Goal: Navigation & Orientation: Find specific page/section

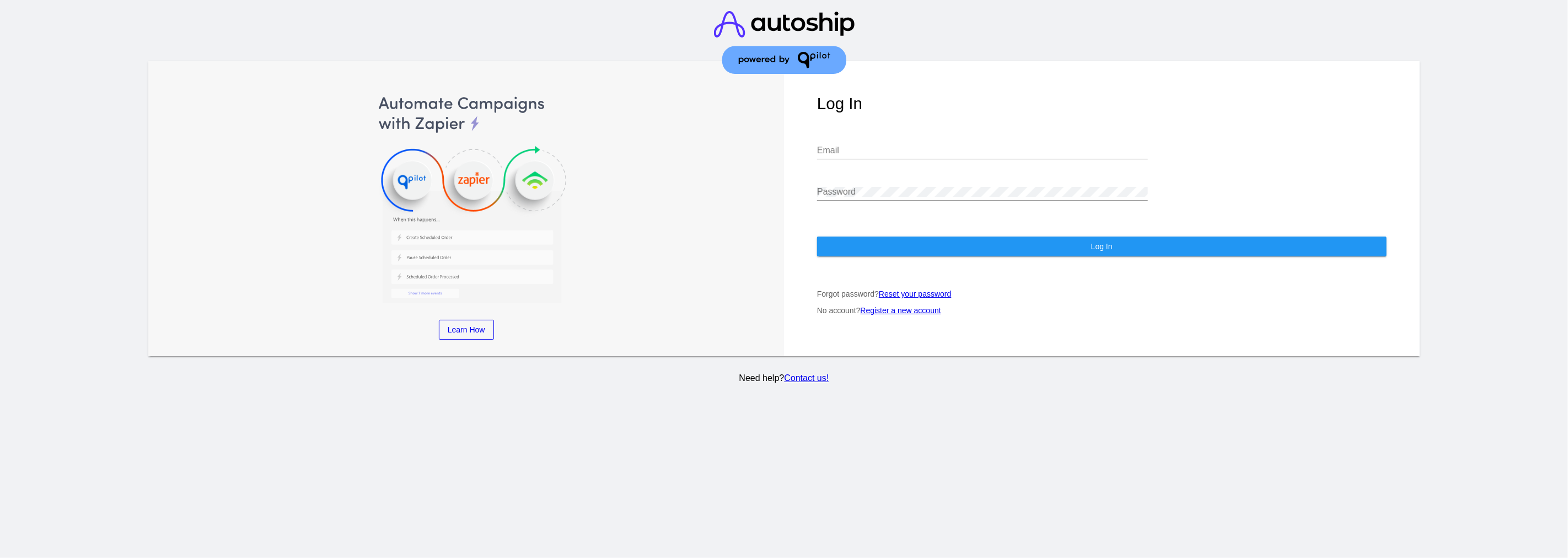
click at [991, 145] on input "Email" at bounding box center [982, 150] width 331 height 10
paste input "[PERSON_NAME][EMAIL_ADDRESS][DOMAIN_NAME]"
type input "[PERSON_NAME][EMAIL_ADDRESS][DOMAIN_NAME]"
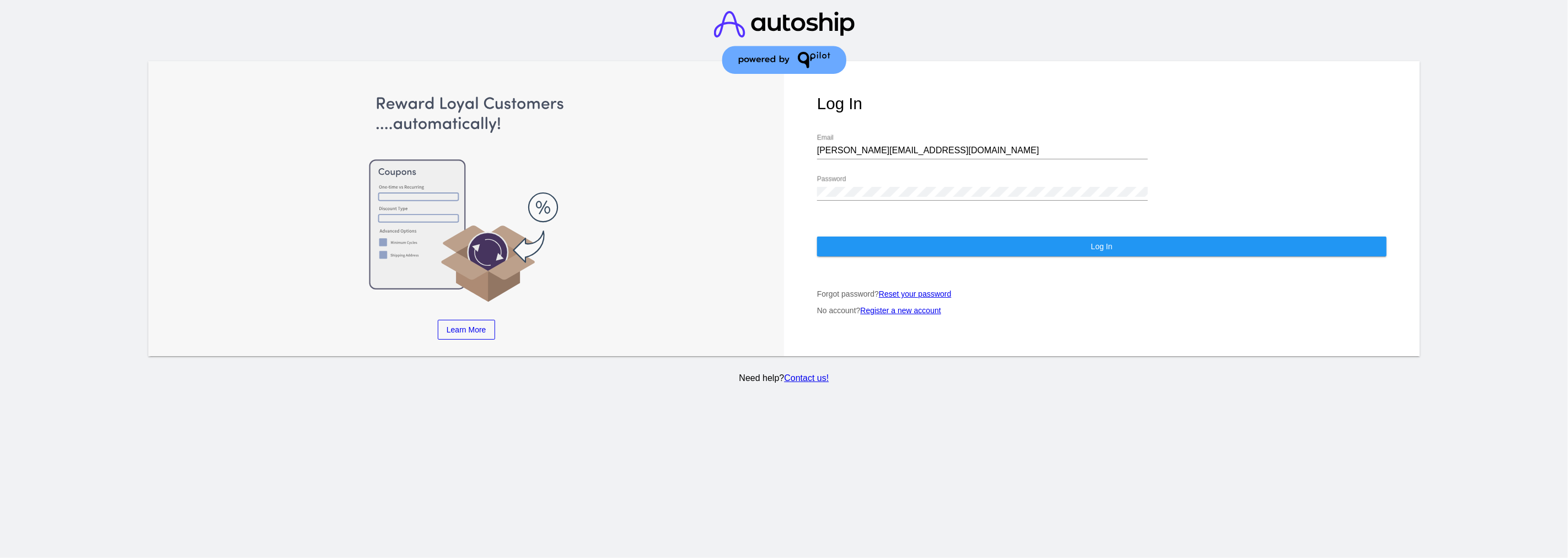
click at [1002, 248] on div "Log In [PERSON_NAME][EMAIL_ADDRESS][DOMAIN_NAME] Email Password Log In Forgot p…" at bounding box center [1101, 209] width 636 height 296
click at [996, 245] on button "Log In" at bounding box center [1101, 246] width 569 height 20
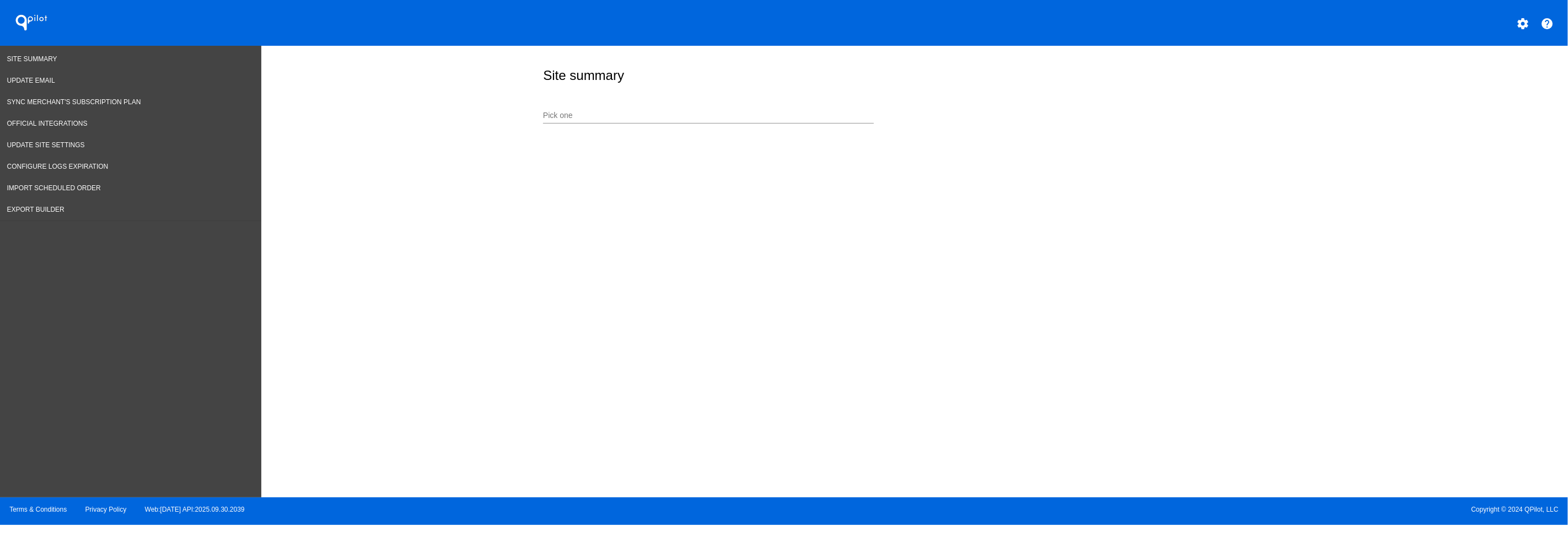
click at [89, 250] on nav "Site Summary Update Email Sync Merchant's Subscription Plan Official Integratio…" at bounding box center [130, 272] width 261 height 452
